Goal: Task Accomplishment & Management: Manage account settings

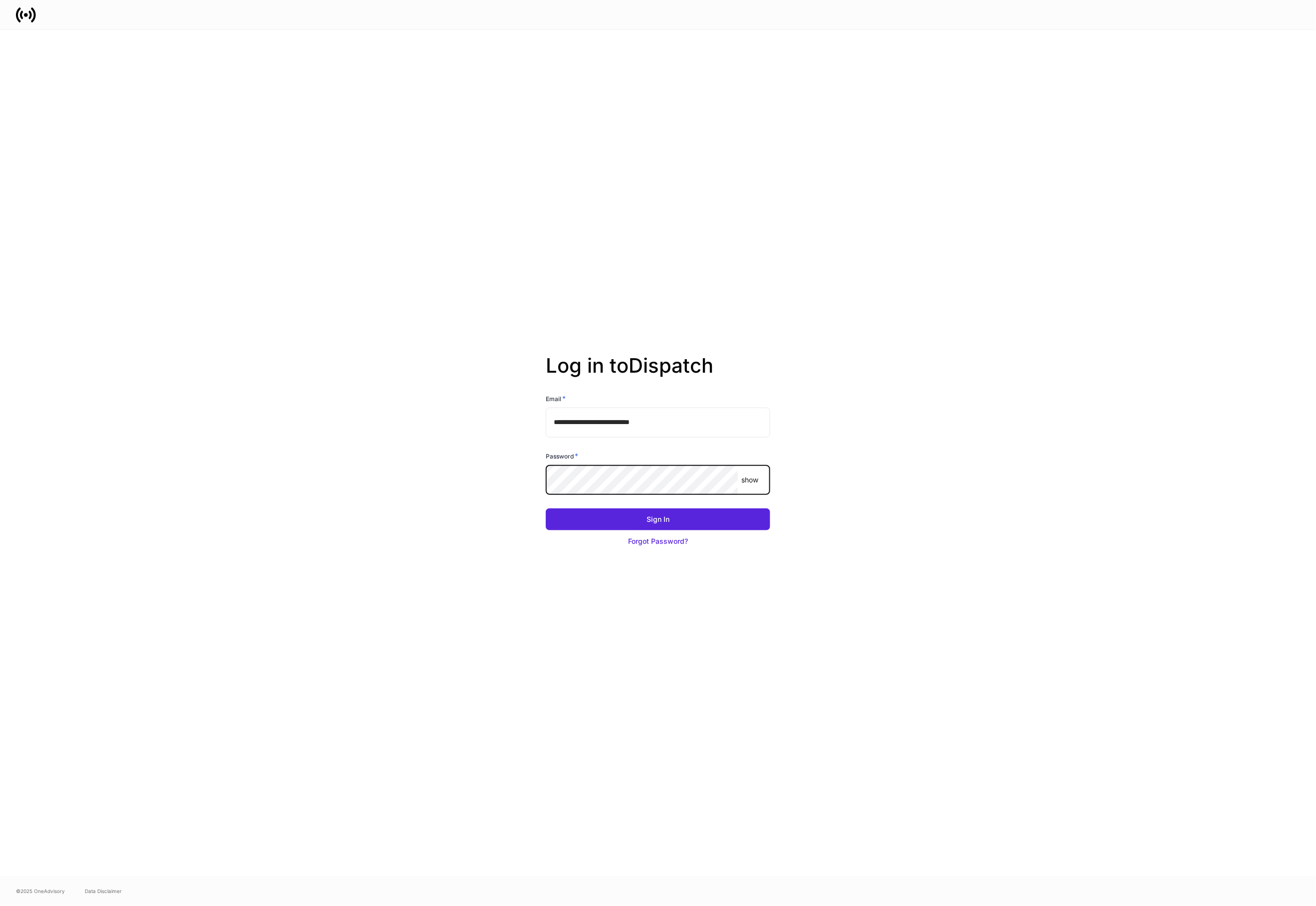
click at [546, 508] on button "Sign In" at bounding box center [658, 520] width 224 height 22
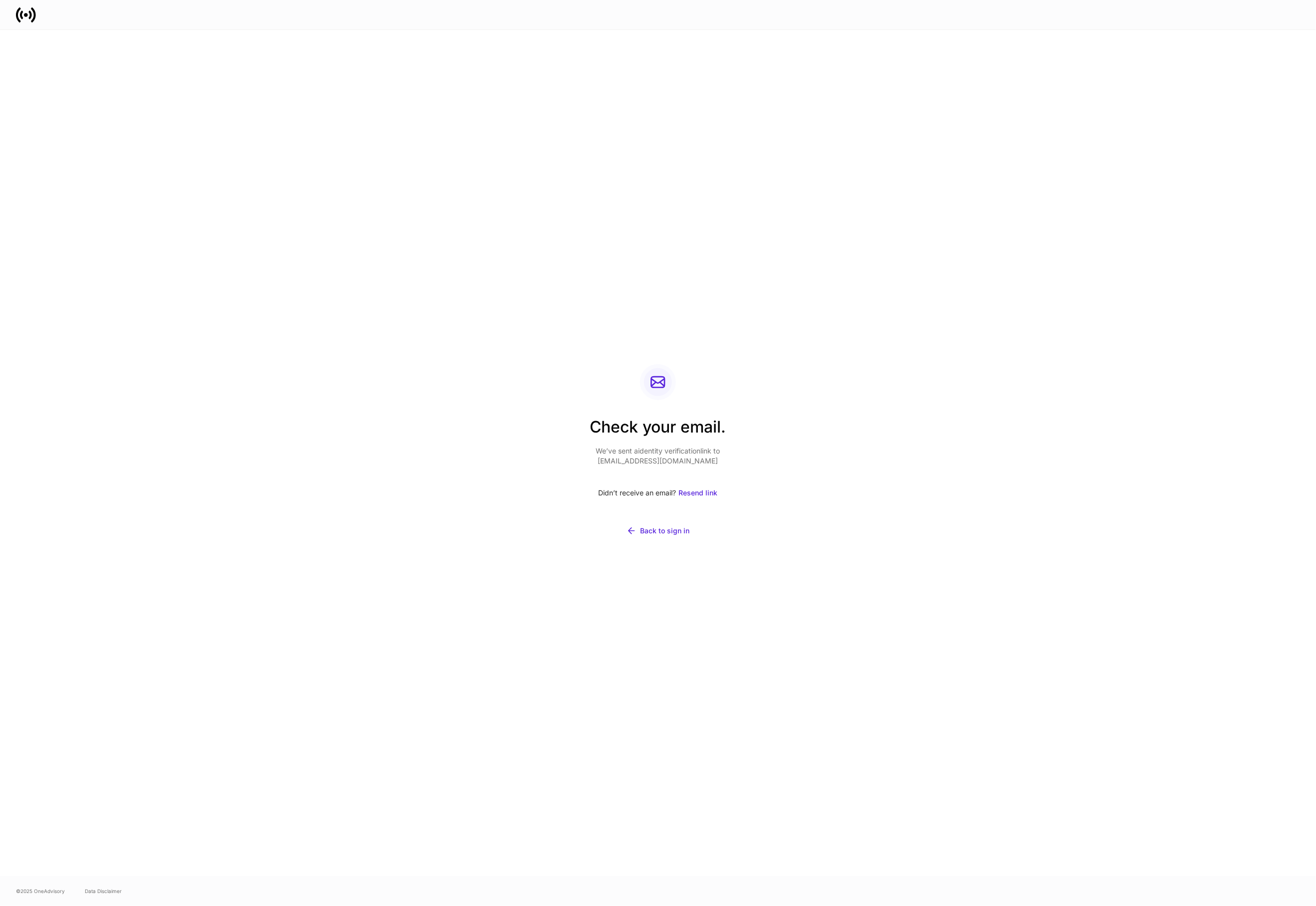
click at [585, 329] on div "Check your email. We’ve sent a identity verification link to [EMAIL_ADDRESS][DO…" at bounding box center [658, 453] width 535 height 846
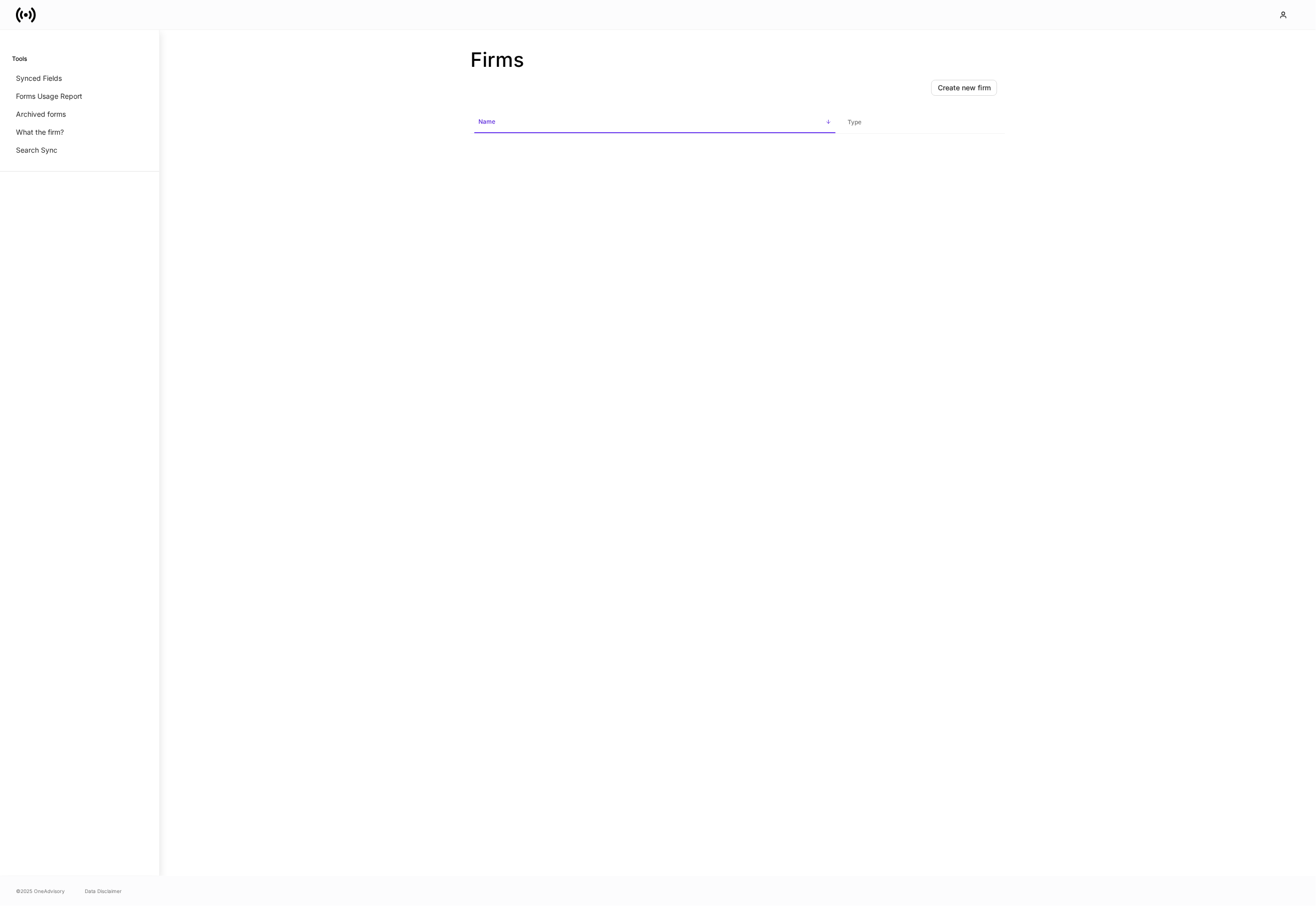
click at [463, 570] on div "Firms Create new firm Name sorted ascending Type" at bounding box center [738, 453] width 599 height 846
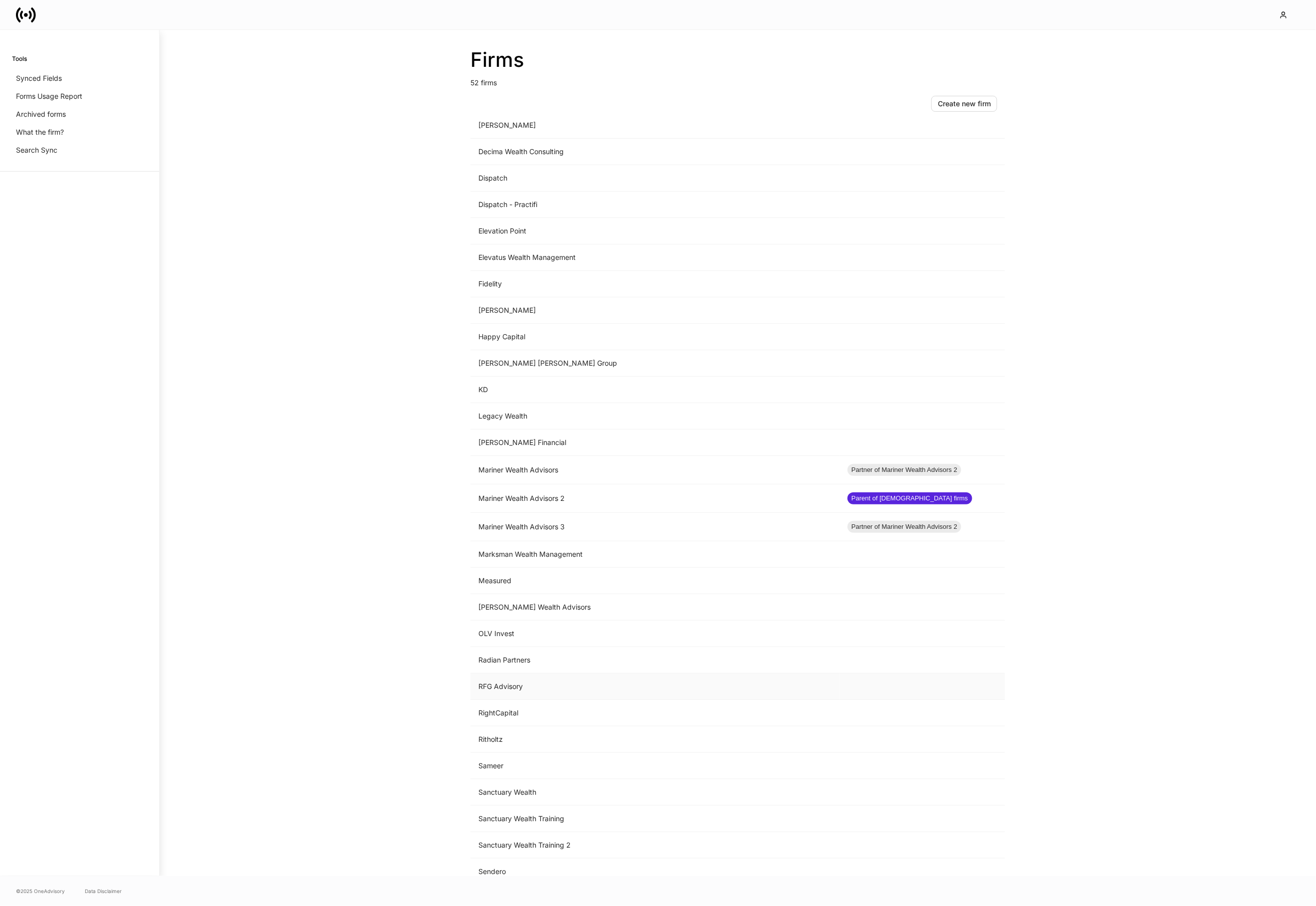
scroll to position [493, 0]
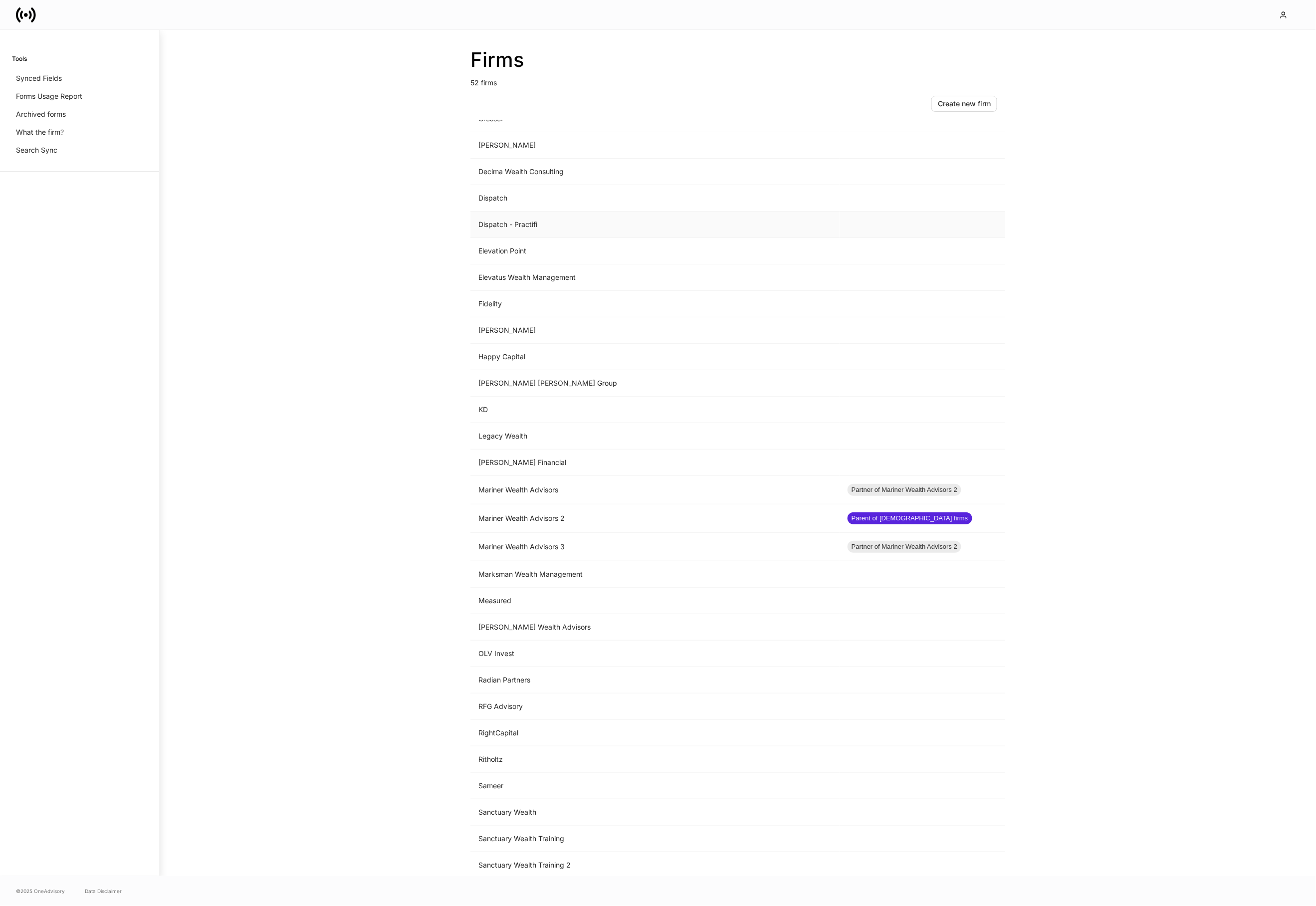
click at [561, 227] on td "Dispatch - Practifi" at bounding box center [655, 225] width 369 height 26
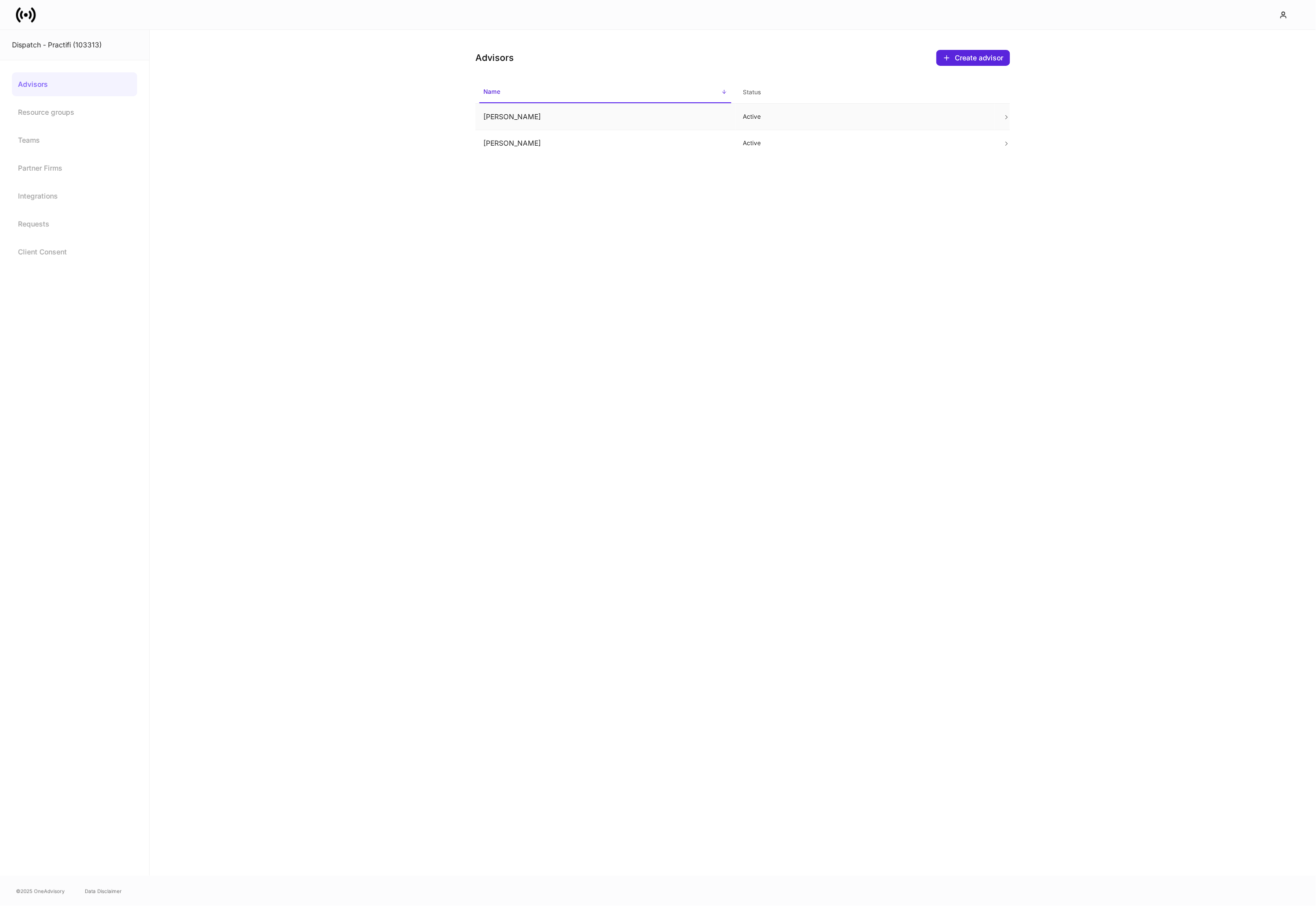
click at [560, 120] on td "James Eichberger" at bounding box center [605, 117] width 260 height 26
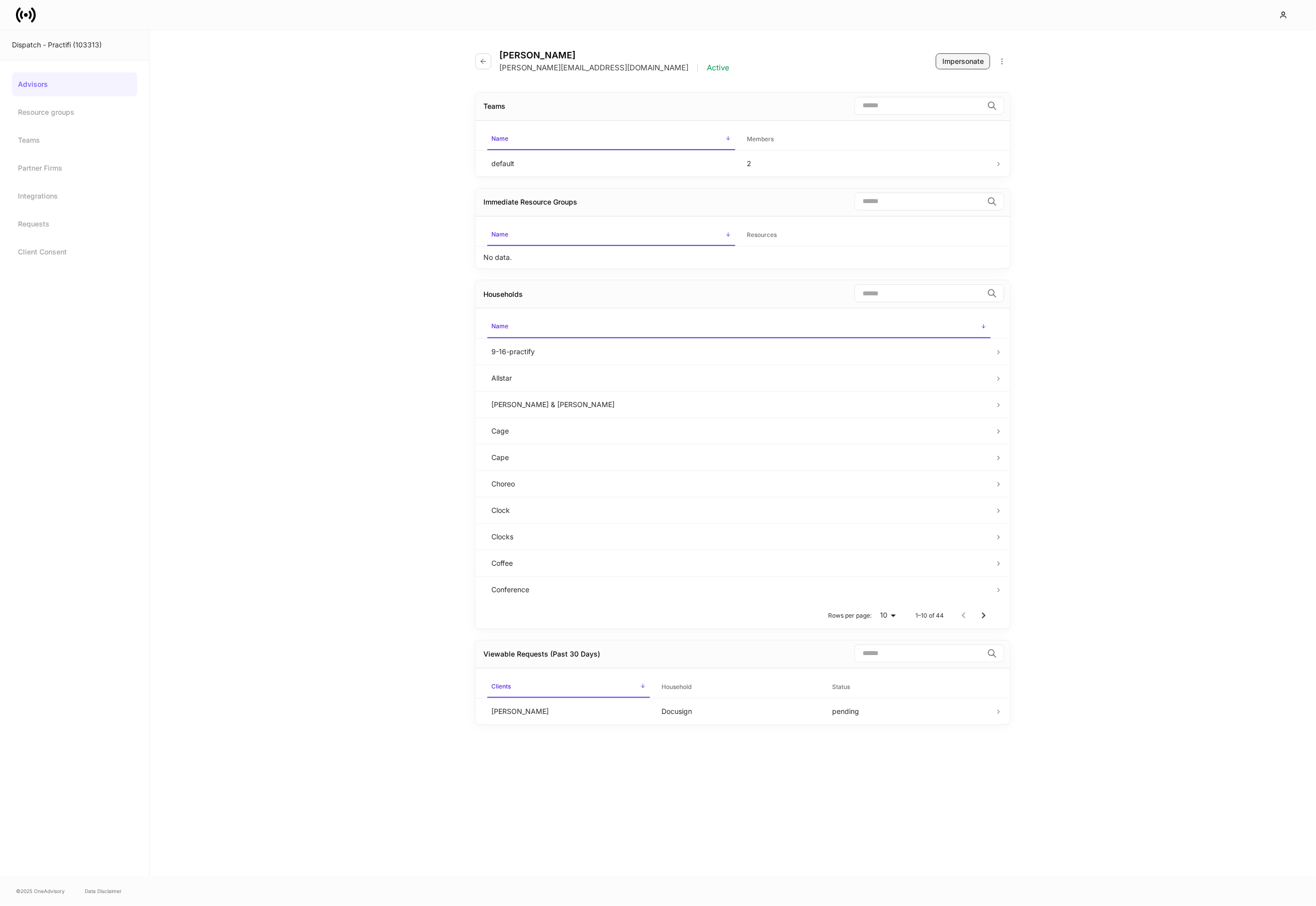
click at [945, 67] on button "Impersonate" at bounding box center [963, 61] width 54 height 16
